Goal: Obtain resource: Download file/media

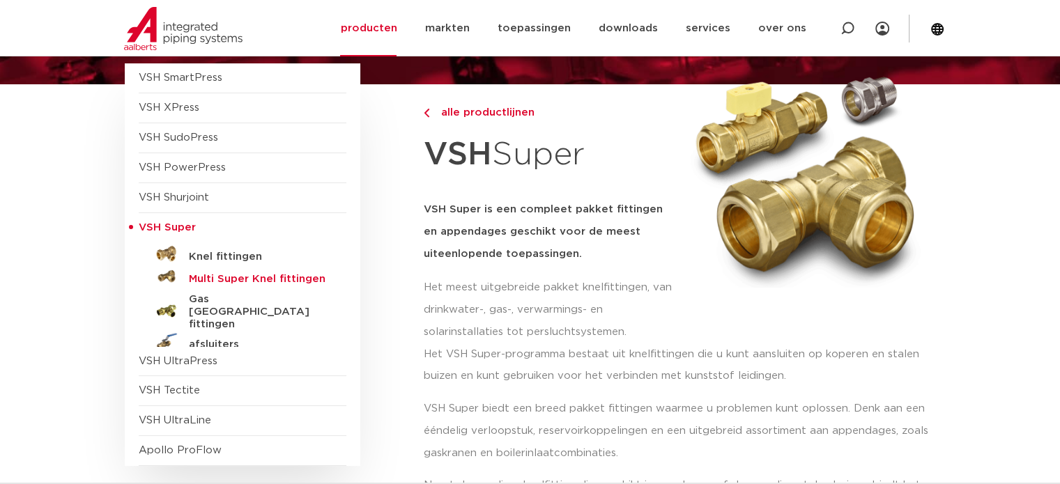
click at [251, 279] on h5 "Multi Super Knel fittingen" at bounding box center [258, 279] width 138 height 13
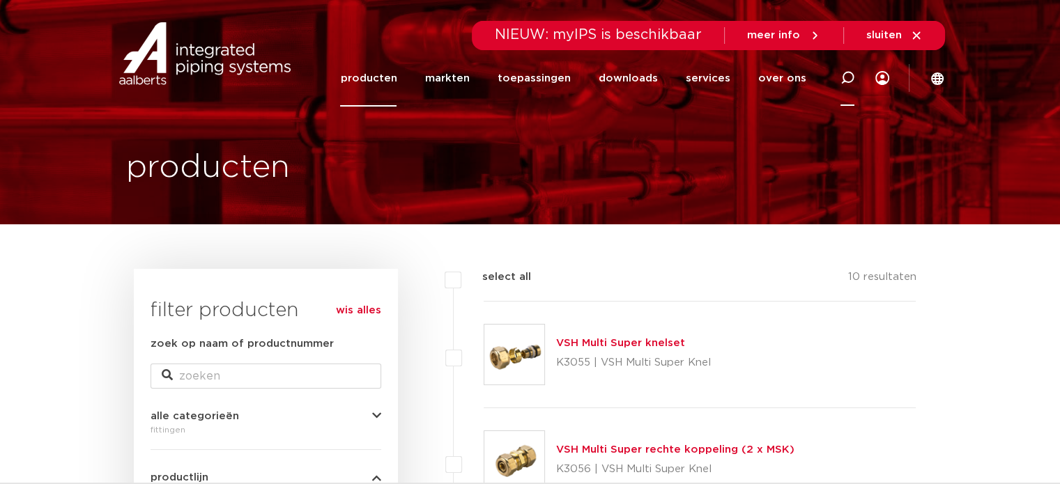
click at [847, 77] on icon at bounding box center [847, 78] width 14 height 14
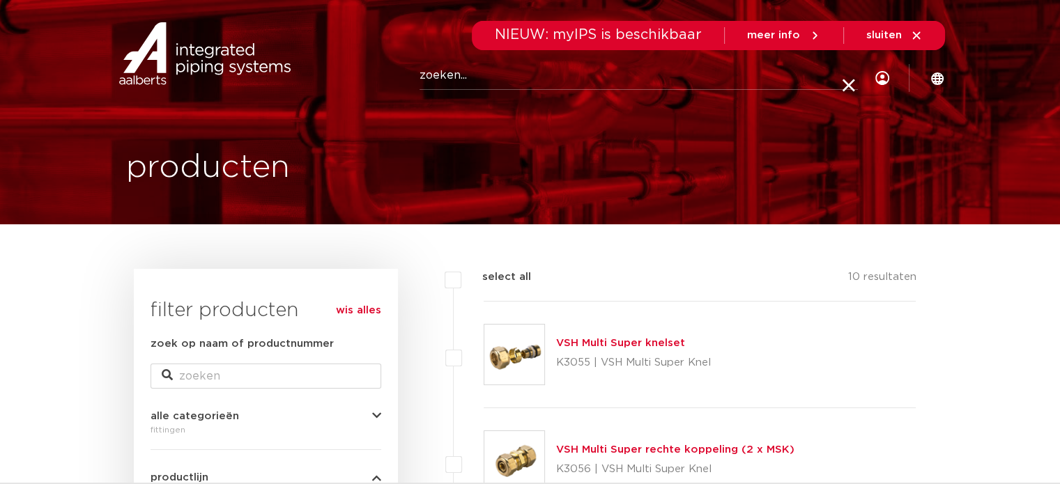
click at [546, 80] on input "Zoeken" at bounding box center [638, 76] width 438 height 28
paste input "0885170"
type input "0885170"
click button "Zoeken" at bounding box center [0, 0] width 0 height 0
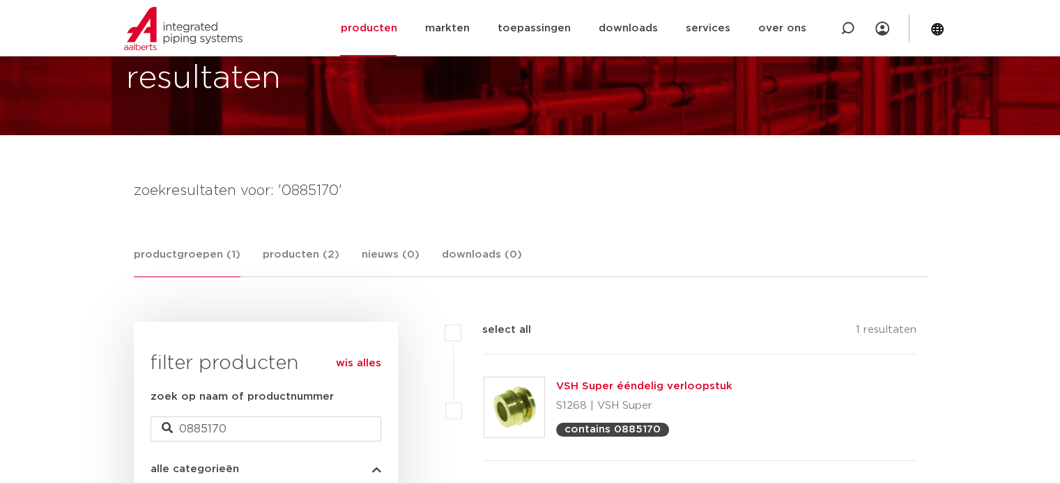
scroll to position [139, 0]
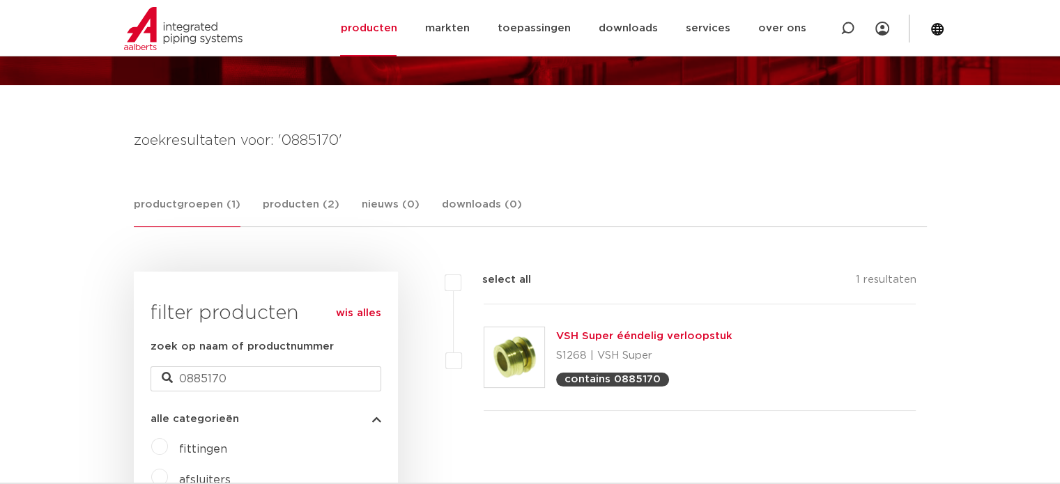
click at [518, 359] on img at bounding box center [514, 357] width 60 height 60
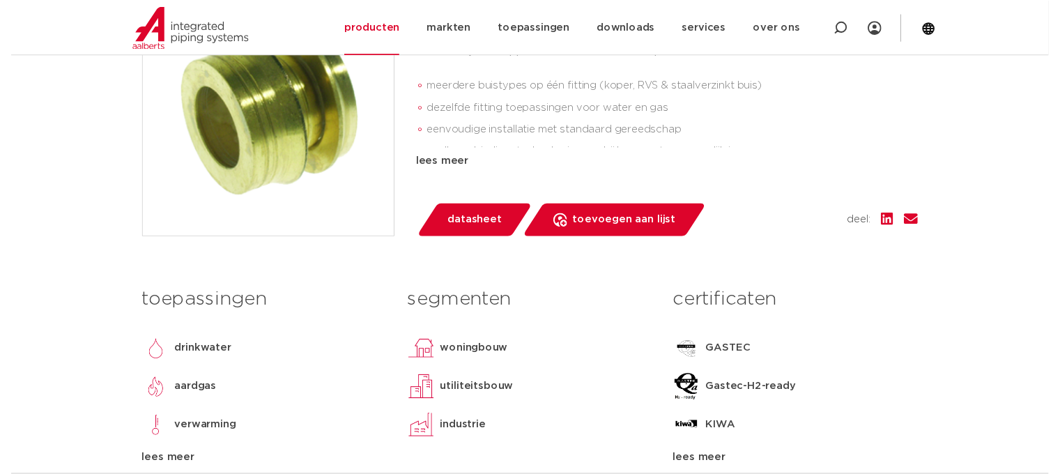
scroll to position [488, 0]
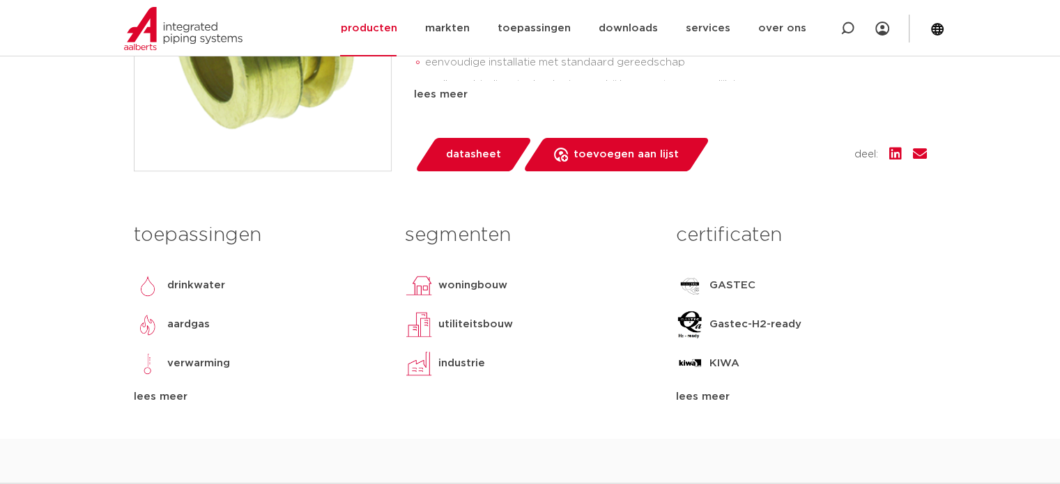
click at [468, 153] on span "datasheet" at bounding box center [473, 155] width 55 height 22
